Goal: Task Accomplishment & Management: Use online tool/utility

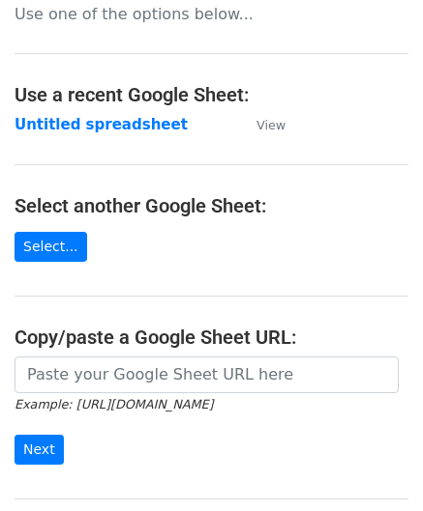
scroll to position [193, 0]
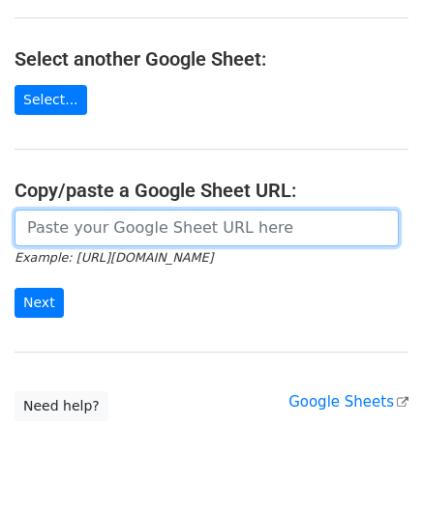
click at [100, 229] on input "url" at bounding box center [207, 228] width 384 height 37
paste input "[URL][DOMAIN_NAME]"
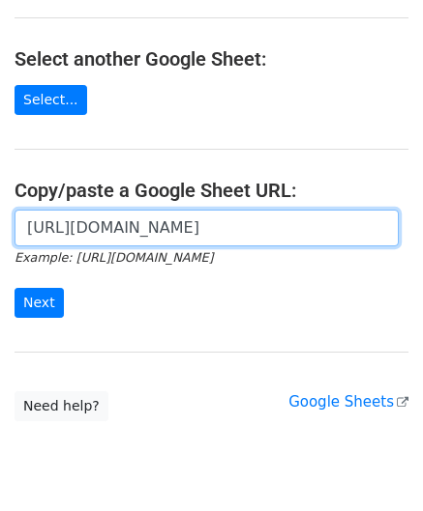
scroll to position [0, 406]
type input "[URL][DOMAIN_NAME]"
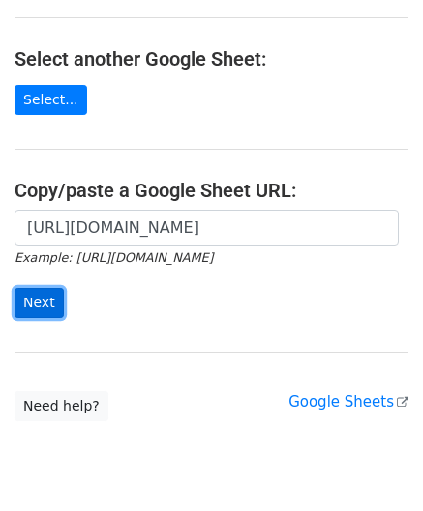
click at [49, 305] on input "Next" at bounding box center [39, 303] width 49 height 30
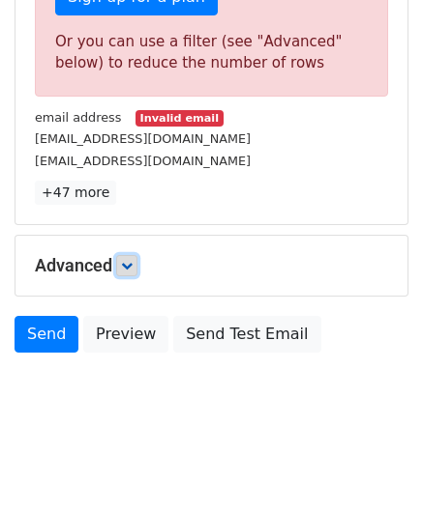
click at [135, 267] on link at bounding box center [126, 265] width 21 height 21
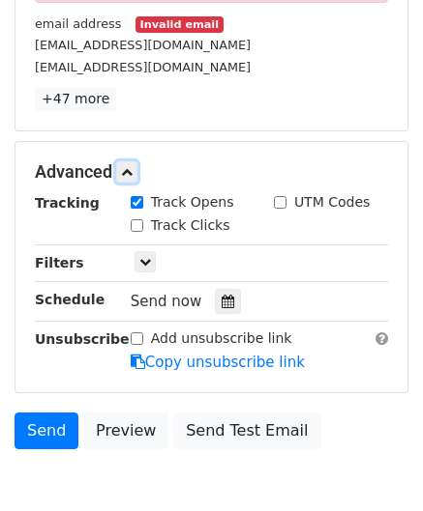
scroll to position [749, 0]
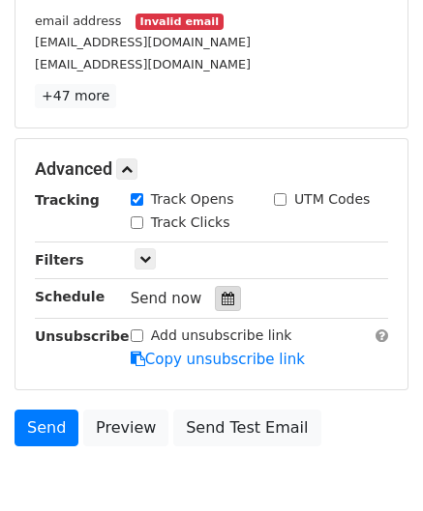
click at [215, 288] on div at bounding box center [228, 298] width 26 height 25
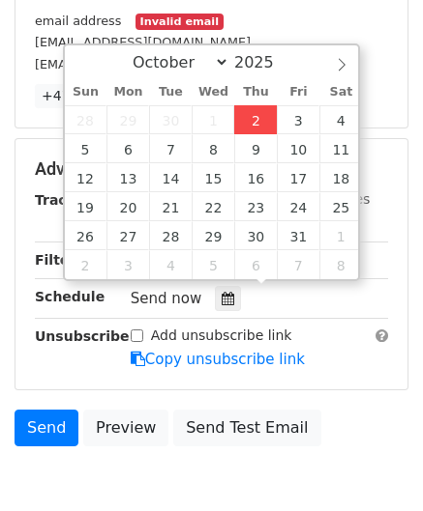
type input "2025-10-02 12:00"
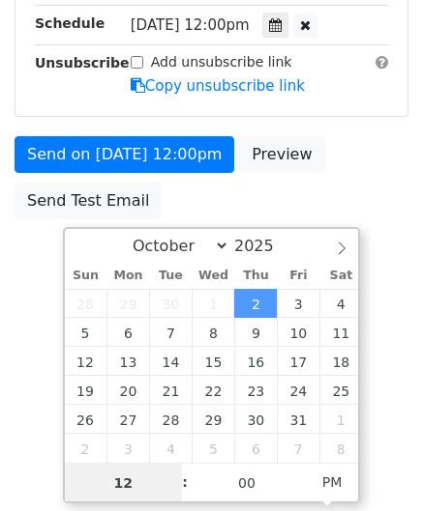
scroll to position [526, 0]
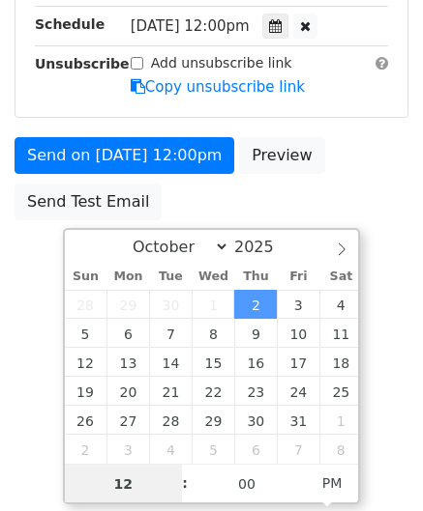
type input "9"
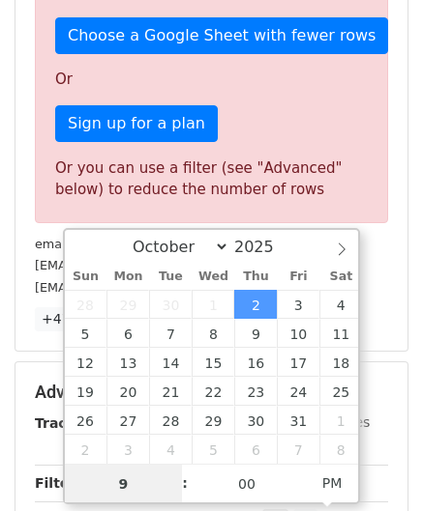
scroll to position [749, 0]
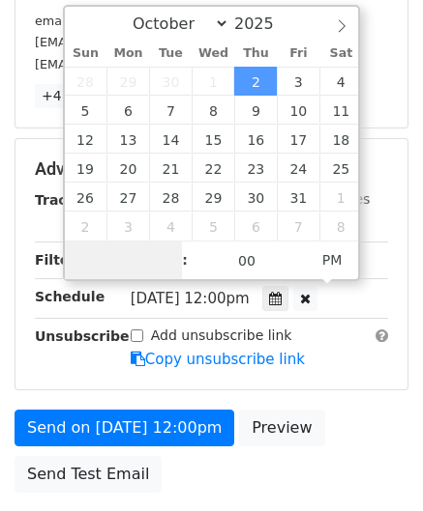
type input "8"
drag, startPoint x: 137, startPoint y: 262, endPoint x: 79, endPoint y: 263, distance: 58.0
click at [79, 263] on input "8" at bounding box center [124, 261] width 118 height 39
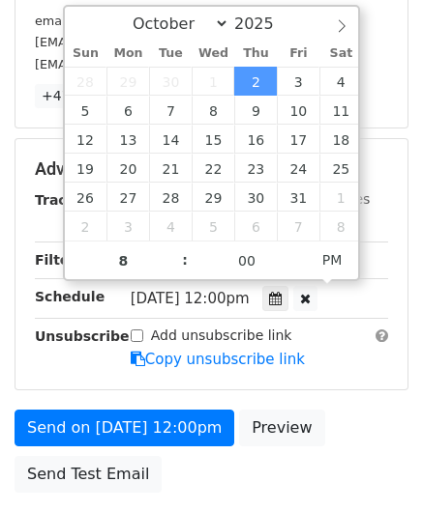
type input "2025-10-02 20:00"
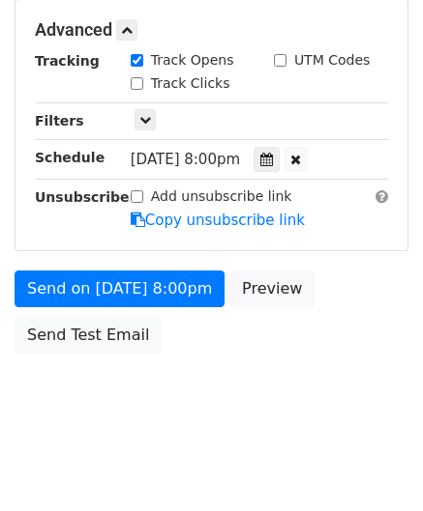
scroll to position [887, 0]
